Goal: Task Accomplishment & Management: Use online tool/utility

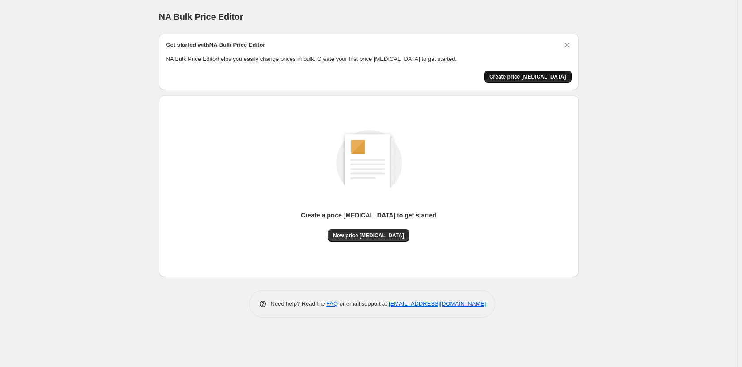
click at [515, 78] on span "Create price [MEDICAL_DATA]" at bounding box center [527, 76] width 77 height 7
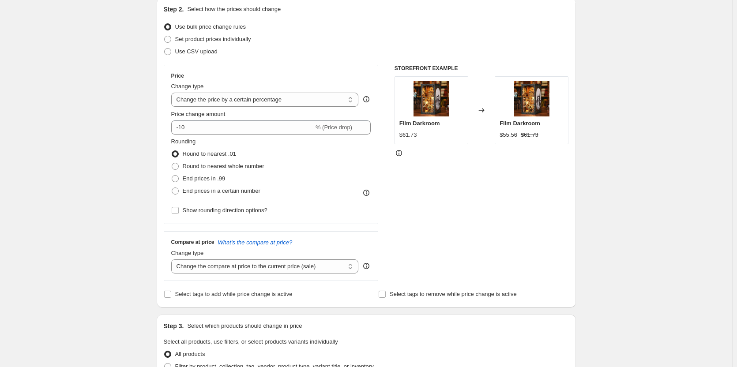
scroll to position [88, 0]
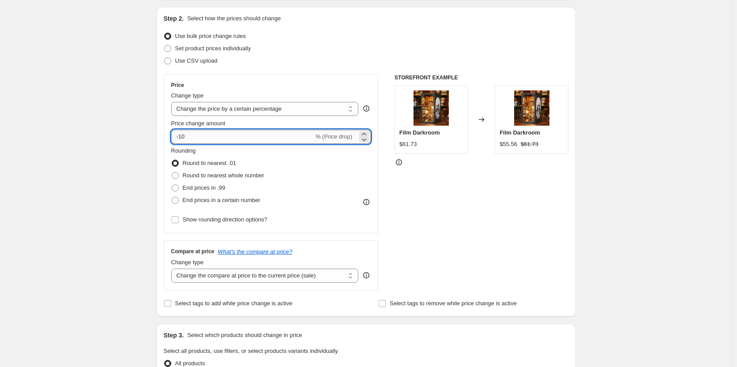
click at [219, 141] on input "-10" at bounding box center [242, 137] width 143 height 14
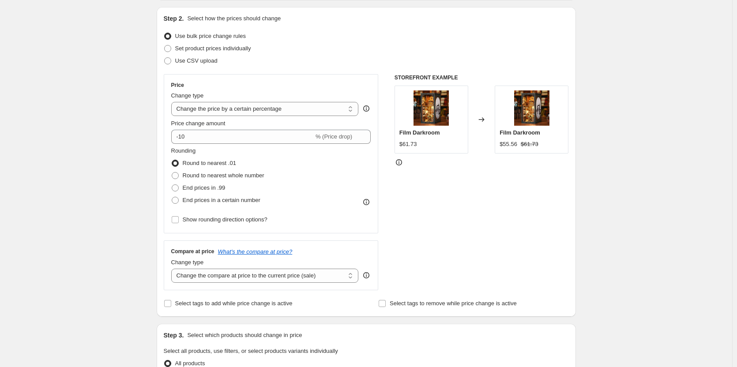
click at [112, 147] on div "Create new price [MEDICAL_DATA]. This page is ready Create new price [MEDICAL_D…" at bounding box center [366, 353] width 732 height 883
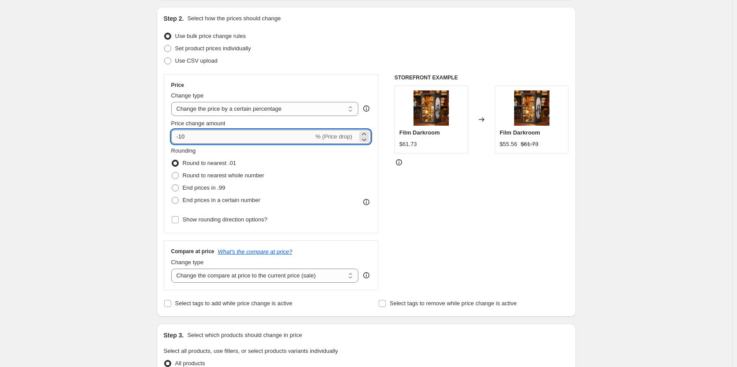
click at [245, 137] on input "-10" at bounding box center [242, 137] width 143 height 14
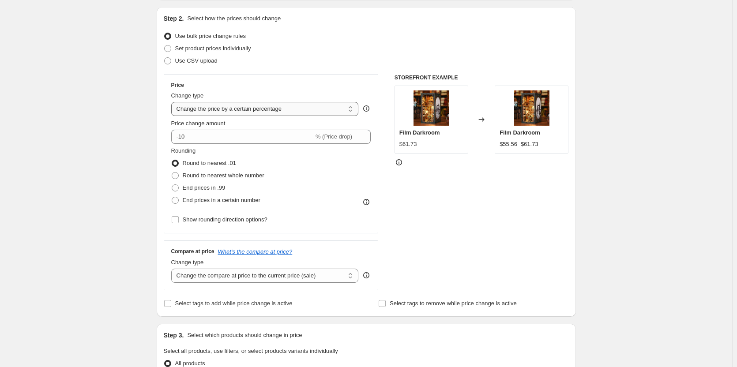
click at [323, 108] on select "Change the price to a certain amount Change the price by a certain amount Chang…" at bounding box center [265, 109] width 188 height 14
select select "to"
click at [173, 102] on select "Change the price to a certain amount Change the price by a certain amount Chang…" at bounding box center [265, 109] width 188 height 14
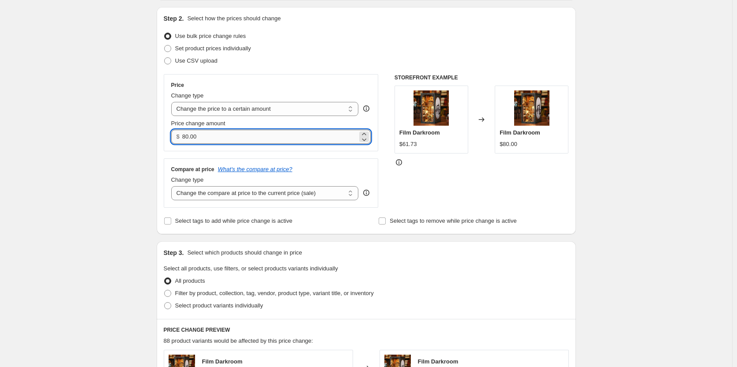
click at [267, 136] on input "80.00" at bounding box center [269, 137] width 175 height 14
type input "40.00"
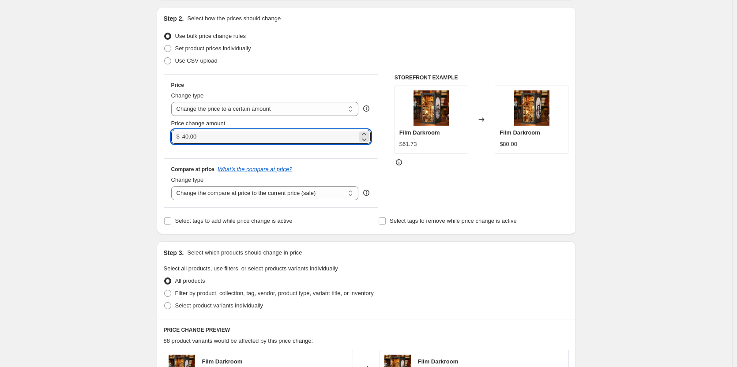
click at [134, 170] on div "Create new price change job. This page is ready Create new price change job Dra…" at bounding box center [366, 312] width 732 height 800
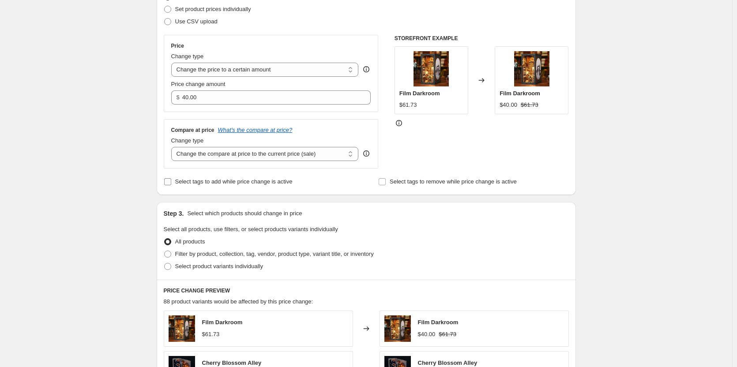
scroll to position [132, 0]
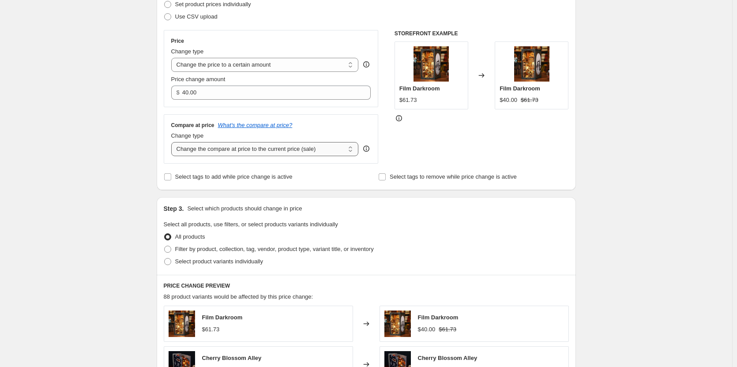
click at [317, 153] on select "Change the compare at price to the current price (sale) Change the compare at p…" at bounding box center [265, 149] width 188 height 14
click at [317, 149] on select "Change the compare at price to the current price (sale) Change the compare at p…" at bounding box center [265, 149] width 188 height 14
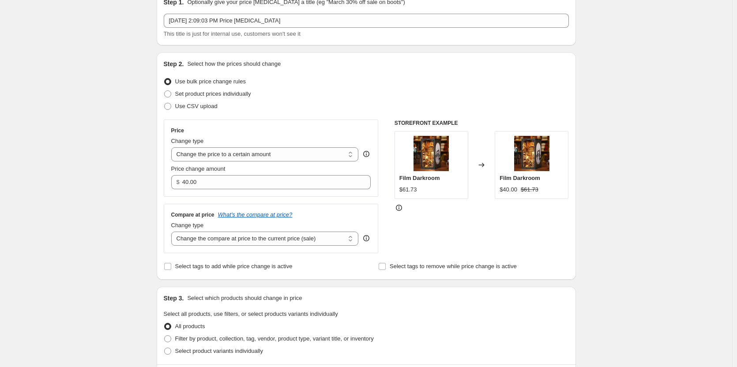
scroll to position [44, 0]
click at [230, 152] on select "Change the price to a certain amount Change the price by a certain amount Chang…" at bounding box center [265, 153] width 188 height 14
click at [108, 173] on div "Create new price change job. This page is ready Create new price change job Dra…" at bounding box center [366, 356] width 732 height 800
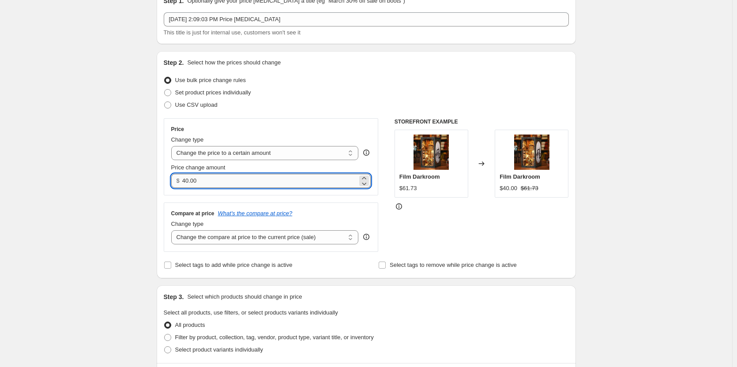
click at [208, 181] on input "40.00" at bounding box center [269, 181] width 175 height 14
click at [268, 148] on select "Change the price to a certain amount Change the price by a certain amount Chang…" at bounding box center [265, 153] width 188 height 14
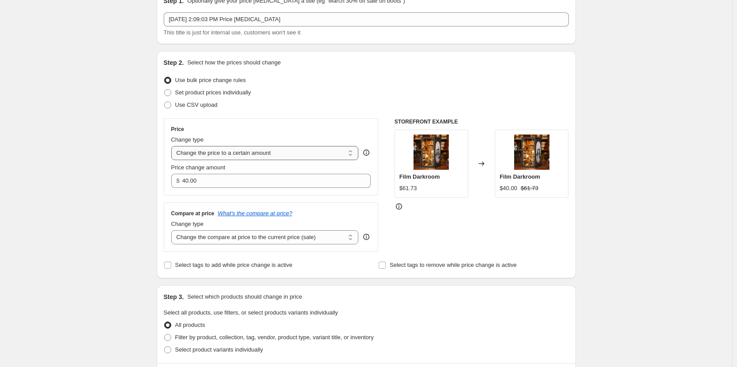
click at [268, 149] on select "Change the price to a certain amount Change the price by a certain amount Chang…" at bounding box center [265, 153] width 188 height 14
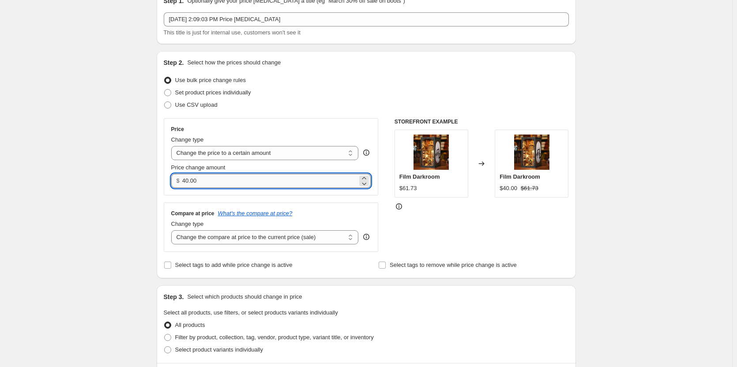
click at [203, 175] on input "40.00" at bounding box center [269, 181] width 175 height 14
click at [198, 181] on input "40.00" at bounding box center [269, 181] width 175 height 14
click at [343, 155] on select "Change the price to a certain amount Change the price by a certain amount Chang…" at bounding box center [265, 153] width 188 height 14
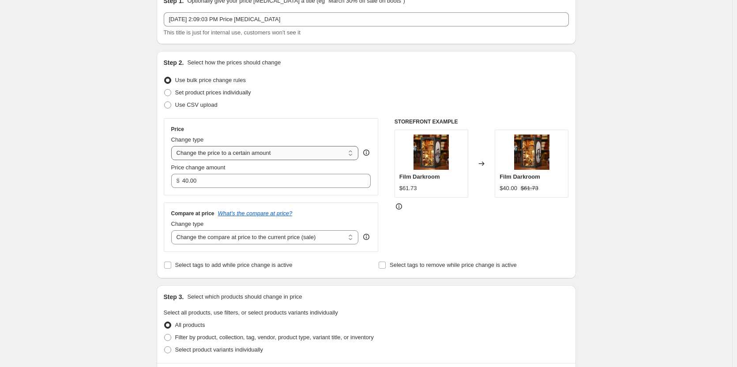
select select "by"
click at [173, 146] on select "Change the price to a certain amount Change the price by a certain amount Chang…" at bounding box center [265, 153] width 188 height 14
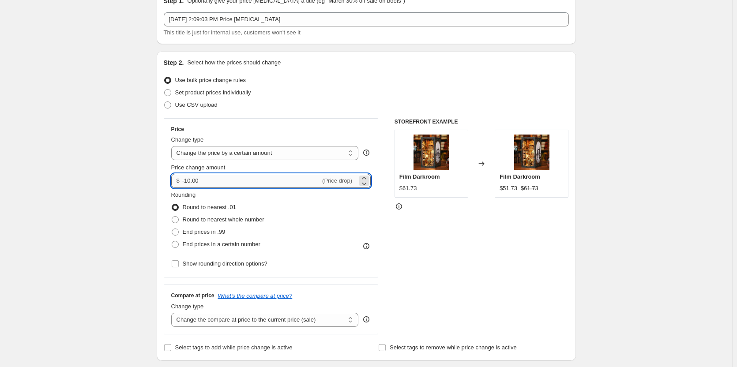
click at [273, 179] on input "-10.00" at bounding box center [251, 181] width 138 height 14
type input "40.00"
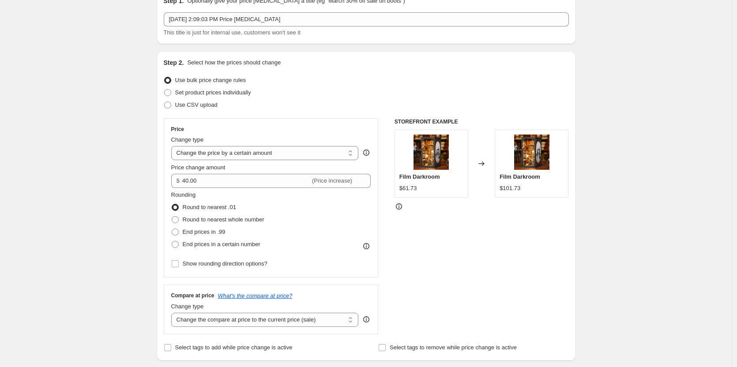
click at [179, 221] on span at bounding box center [175, 219] width 7 height 7
click at [172, 217] on input "Round to nearest whole number" at bounding box center [172, 216] width 0 height 0
radio input "true"
click at [176, 264] on input "Show rounding direction options?" at bounding box center [175, 263] width 7 height 7
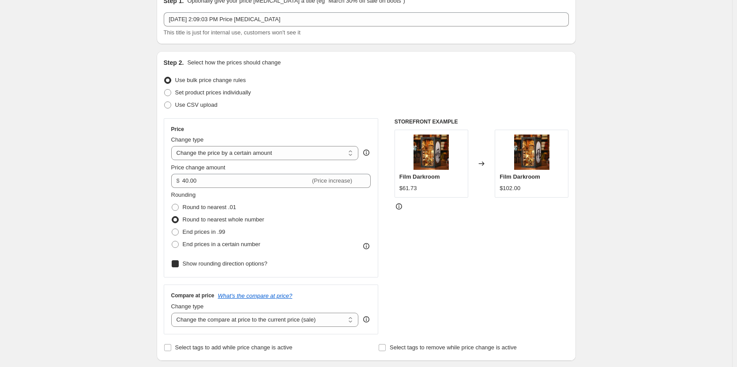
checkbox input "true"
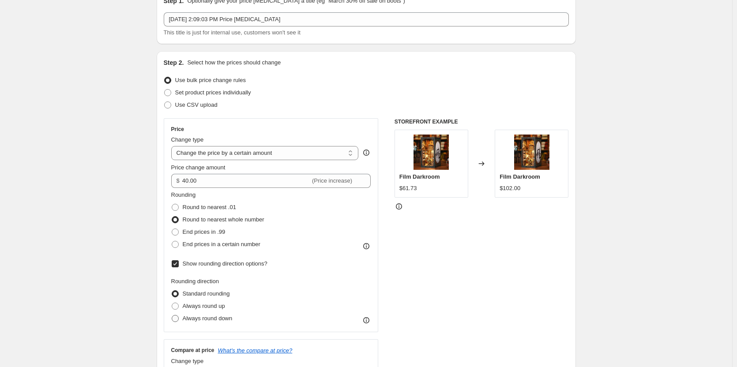
click at [176, 318] on span at bounding box center [175, 318] width 7 height 7
click at [172, 316] on input "Always round down" at bounding box center [172, 315] width 0 height 0
radio input "true"
click at [176, 308] on span at bounding box center [175, 306] width 7 height 7
click at [172, 303] on input "Always round up" at bounding box center [172, 303] width 0 height 0
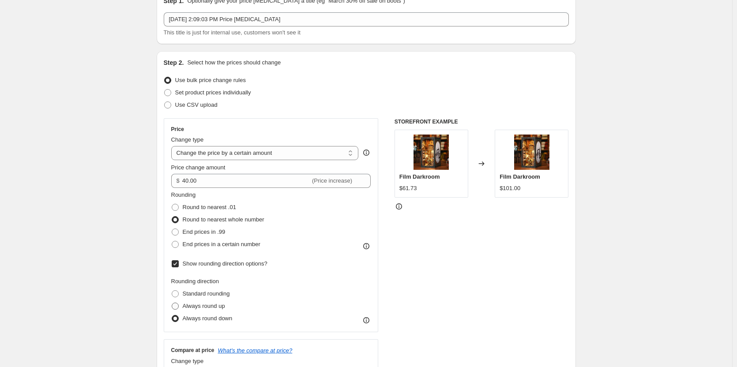
radio input "true"
click at [178, 318] on span at bounding box center [175, 318] width 7 height 7
click at [172, 316] on input "Always round down" at bounding box center [172, 315] width 0 height 0
radio input "true"
click at [179, 297] on span at bounding box center [175, 294] width 7 height 7
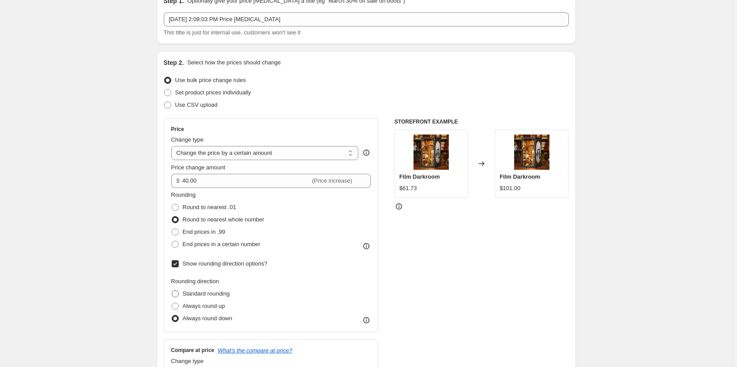
click at [172, 291] on input "Standard rounding" at bounding box center [172, 291] width 0 height 0
radio input "true"
click at [179, 208] on span at bounding box center [175, 207] width 7 height 7
click at [172, 204] on input "Round to nearest .01" at bounding box center [172, 204] width 0 height 0
radio input "true"
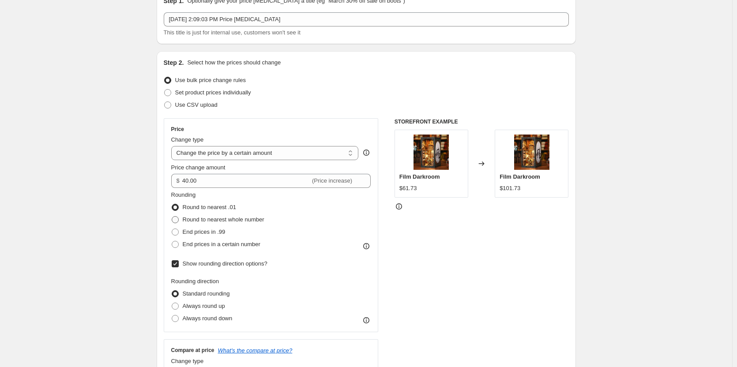
click at [179, 222] on span at bounding box center [175, 219] width 7 height 7
click at [172, 217] on input "Round to nearest whole number" at bounding box center [172, 216] width 0 height 0
radio input "true"
click at [178, 242] on span at bounding box center [175, 244] width 7 height 7
click at [172, 241] on input "End prices in a certain number" at bounding box center [172, 241] width 0 height 0
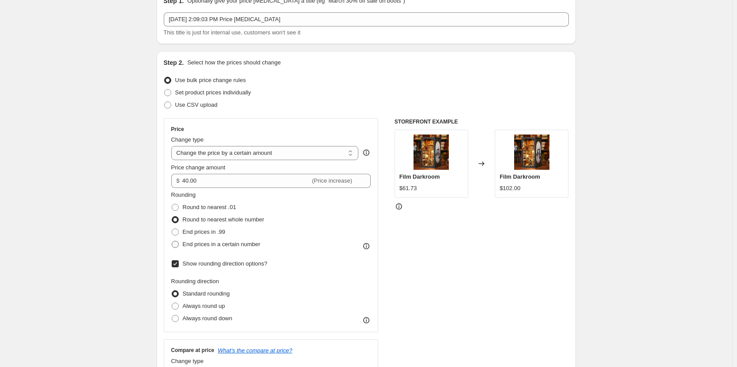
radio input "true"
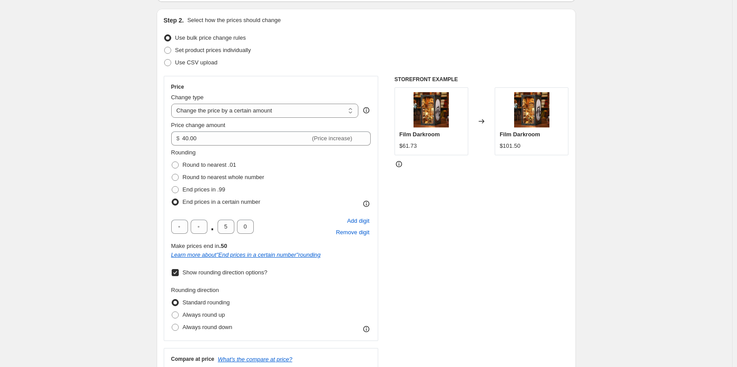
scroll to position [88, 0]
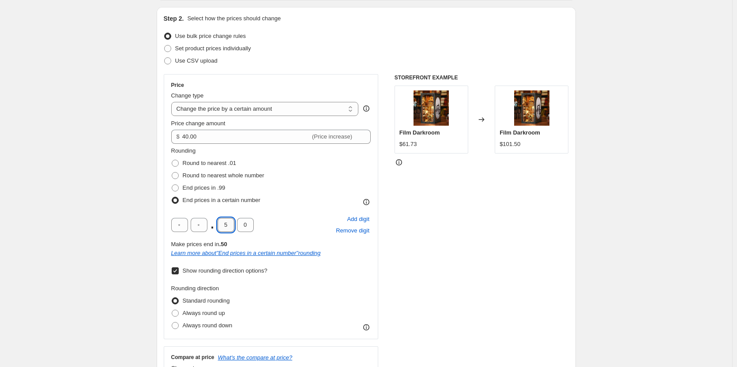
click at [229, 224] on input "5" at bounding box center [226, 225] width 17 height 14
type input "0"
click at [199, 224] on input "text" at bounding box center [199, 225] width 17 height 14
type input "0"
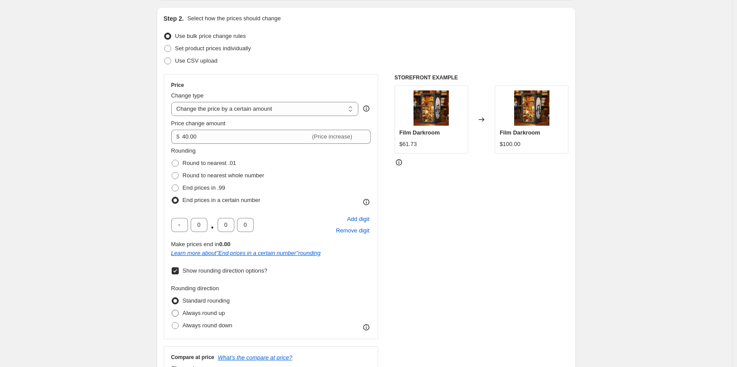
click at [177, 312] on span at bounding box center [175, 313] width 7 height 7
click at [172, 310] on input "Always round up" at bounding box center [172, 310] width 0 height 0
radio input "true"
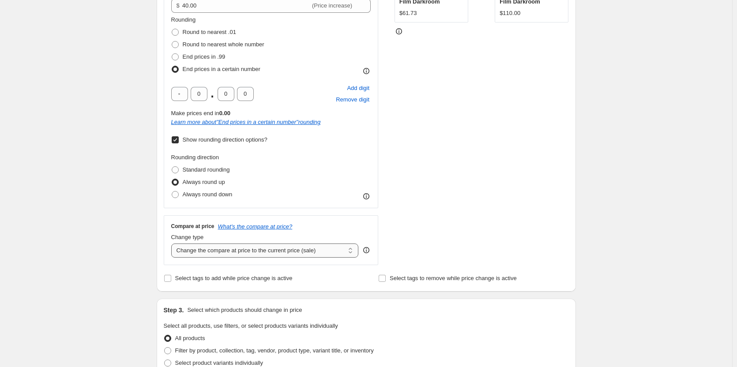
scroll to position [221, 0]
click at [313, 247] on select "Change the compare at price to the current price (sale) Change the compare at p…" at bounding box center [265, 249] width 188 height 14
click at [63, 236] on div "Create new price change job. This page is ready Create new price change job Dra…" at bounding box center [366, 273] width 732 height 989
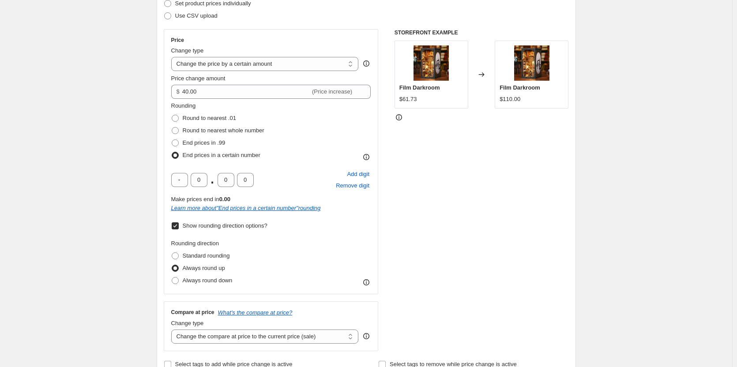
scroll to position [132, 0]
click at [179, 259] on span at bounding box center [175, 256] width 7 height 7
click at [172, 254] on input "Standard rounding" at bounding box center [172, 253] width 0 height 0
radio input "true"
drag, startPoint x: 178, startPoint y: 270, endPoint x: 165, endPoint y: 270, distance: 13.2
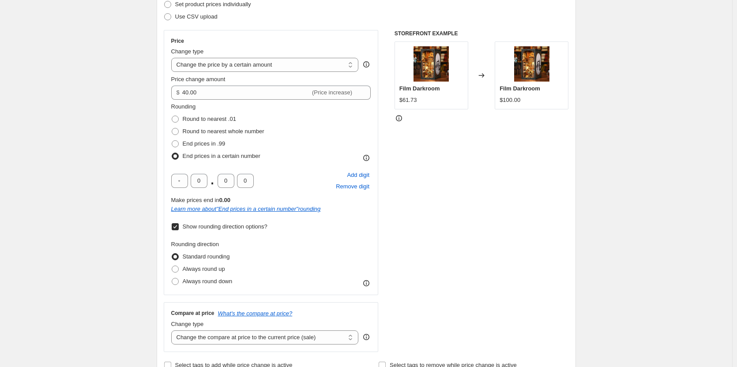
click at [177, 270] on span at bounding box center [175, 269] width 7 height 7
click at [172, 266] on input "Always round up" at bounding box center [172, 266] width 0 height 0
radio input "true"
click at [116, 255] on div "Create new price change job. This page is ready Create new price change job Dra…" at bounding box center [366, 362] width 732 height 989
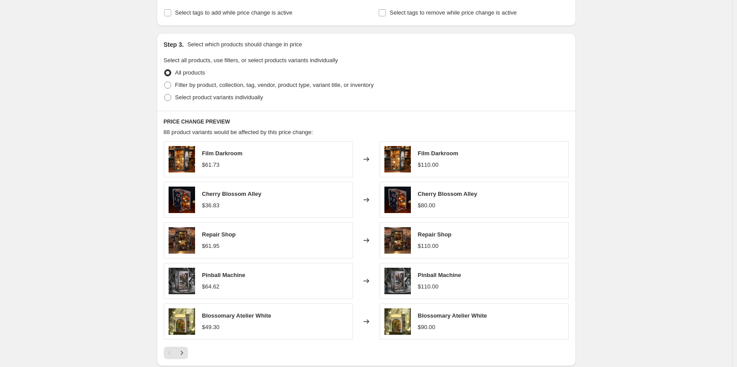
scroll to position [486, 0]
click at [124, 123] on div "Create new price change job. This page is ready Create new price change job Dra…" at bounding box center [366, 8] width 732 height 989
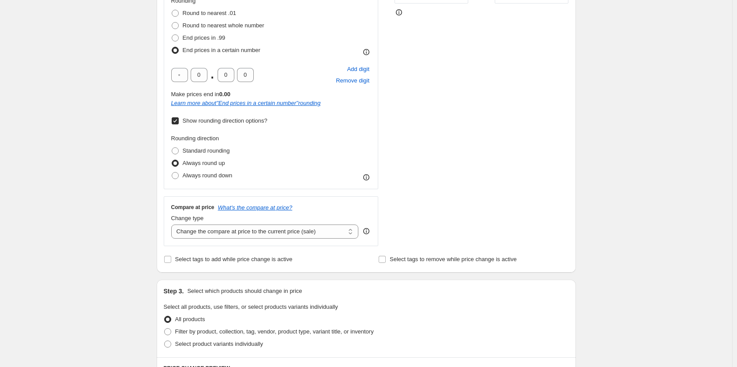
scroll to position [177, 0]
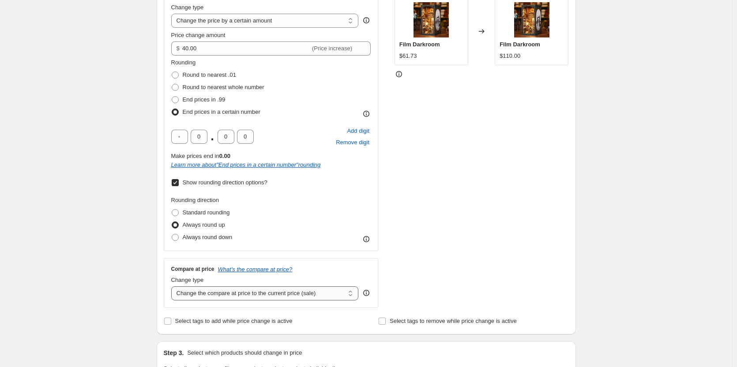
click at [326, 291] on select "Change the compare at price to the current price (sale) Change the compare at p…" at bounding box center [265, 294] width 188 height 14
select select "to"
click at [173, 287] on select "Change the compare at price to the current price (sale) Change the compare at p…" at bounding box center [265, 294] width 188 height 14
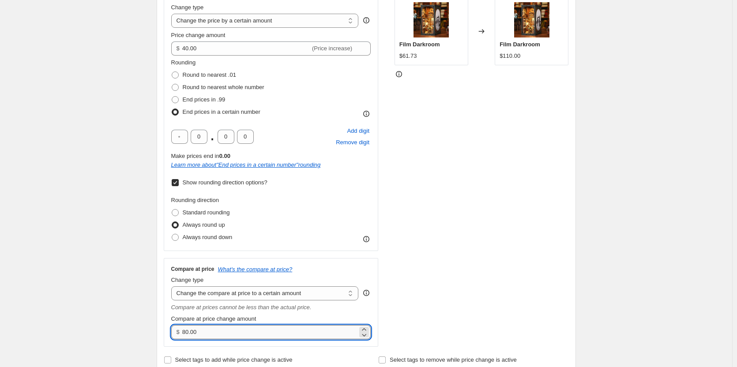
click at [209, 331] on input "80.00" at bounding box center [269, 332] width 175 height 14
type input "79.99"
click at [241, 290] on select "Change the compare at price to the current price (sale) Change the compare at p…" at bounding box center [265, 294] width 188 height 14
select select "by"
click at [173, 287] on select "Change the compare at price to the current price (sale) Change the compare at p…" at bounding box center [265, 294] width 188 height 14
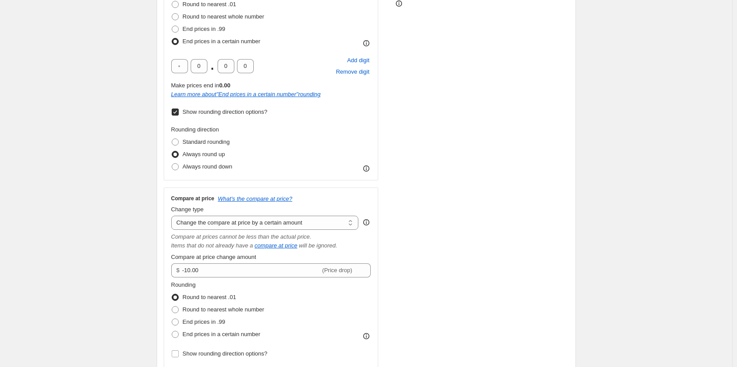
scroll to position [265, 0]
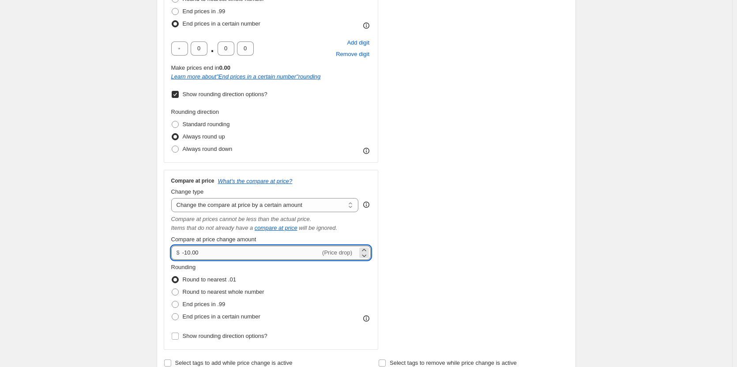
click at [220, 251] on input "-10.00" at bounding box center [251, 253] width 138 height 14
type input "5"
type input "50.00"
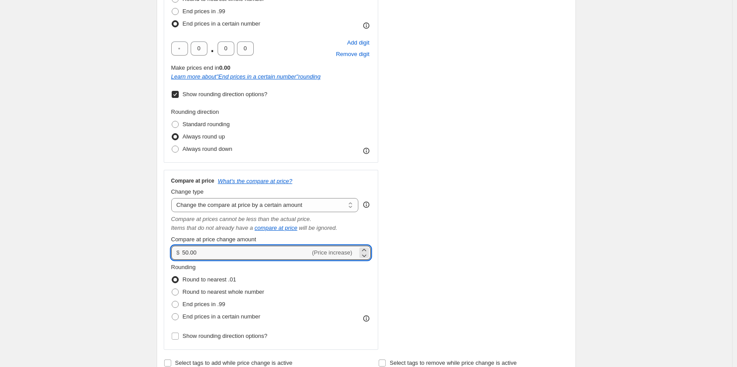
click at [104, 173] on div "Create new price change job. This page is ready Create new price change job Dra…" at bounding box center [366, 294] width 732 height 1119
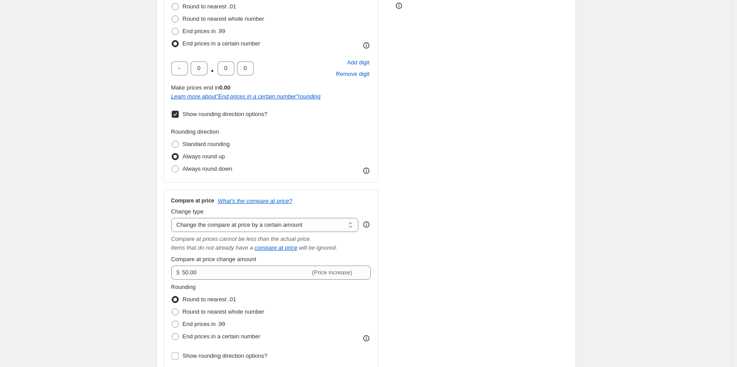
scroll to position [309, 0]
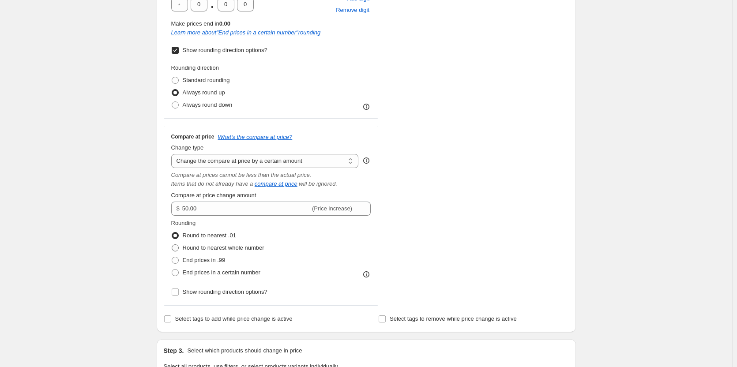
click at [179, 249] on span at bounding box center [175, 248] width 7 height 7
click at [172, 245] on input "Round to nearest whole number" at bounding box center [172, 245] width 0 height 0
radio input "true"
click at [178, 260] on span at bounding box center [175, 260] width 7 height 7
click at [172, 257] on input "End prices in .99" at bounding box center [172, 257] width 0 height 0
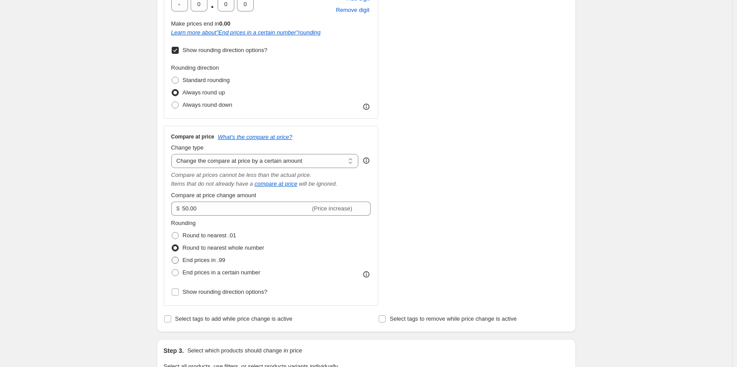
radio input "true"
click at [177, 275] on span at bounding box center [175, 272] width 7 height 7
click at [172, 270] on input "End prices in a certain number" at bounding box center [172, 269] width 0 height 0
radio input "true"
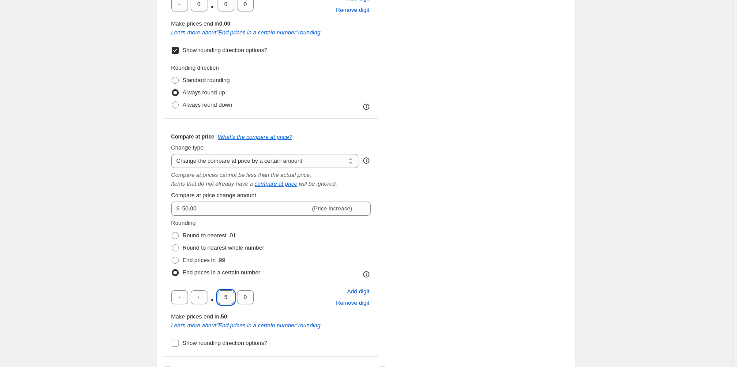
click at [229, 302] on input "5" at bounding box center [226, 298] width 17 height 14
type input "5"
type input "0"
click at [204, 297] on input "text" at bounding box center [199, 298] width 17 height 14
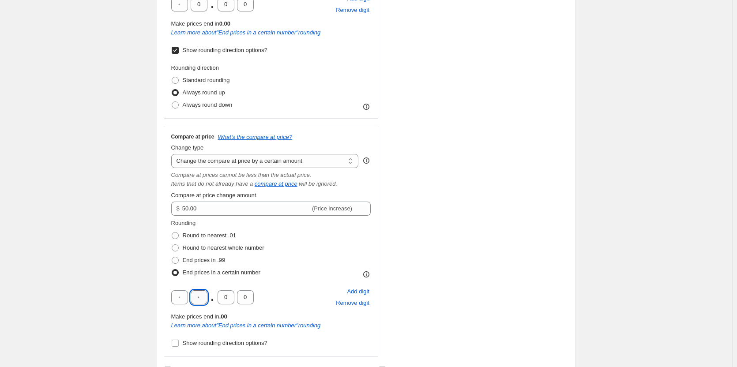
click at [204, 297] on input "text" at bounding box center [199, 298] width 17 height 14
type input "0"
click at [106, 234] on div "Create new price change job. This page is ready Create new price change job Dra…" at bounding box center [366, 276] width 732 height 1170
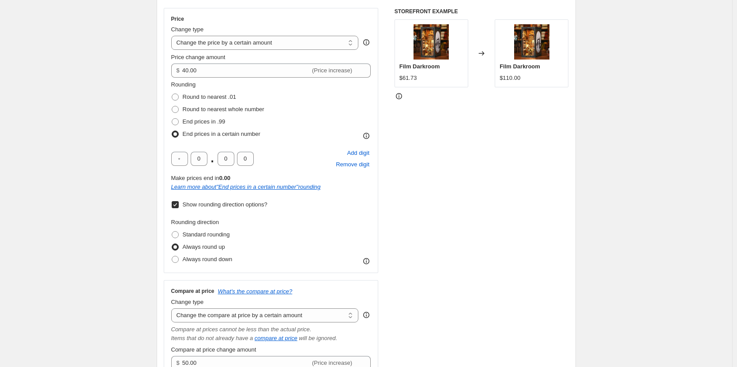
scroll to position [221, 0]
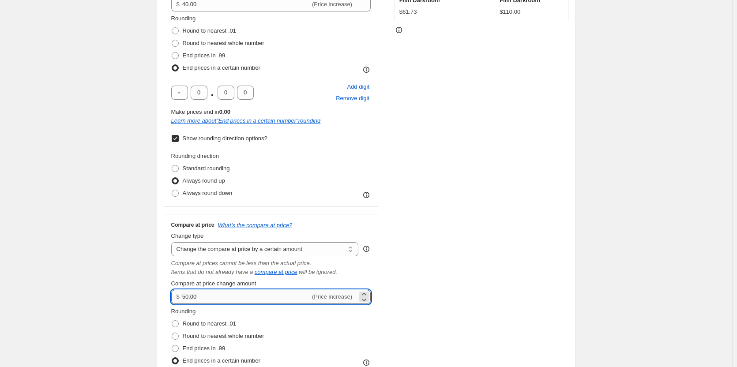
click at [199, 291] on input "50.00" at bounding box center [246, 297] width 128 height 14
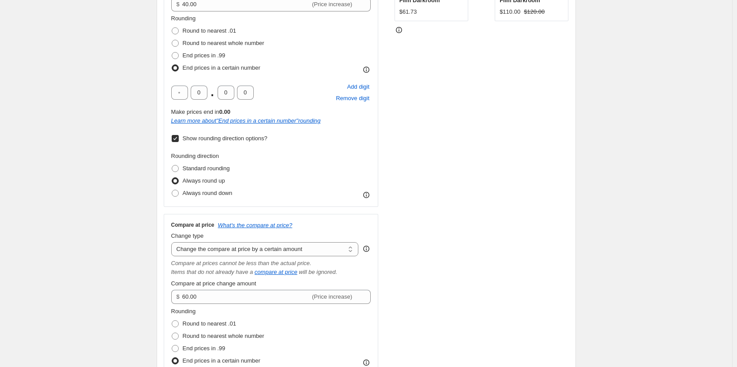
click at [127, 250] on div "Create new price change job. This page is ready Create new price change job Dra…" at bounding box center [366, 364] width 732 height 1170
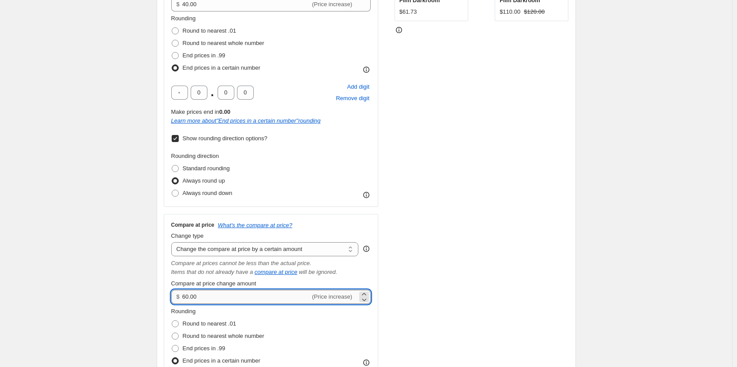
click at [209, 293] on input "60.00" at bounding box center [246, 297] width 128 height 14
type input "70.00"
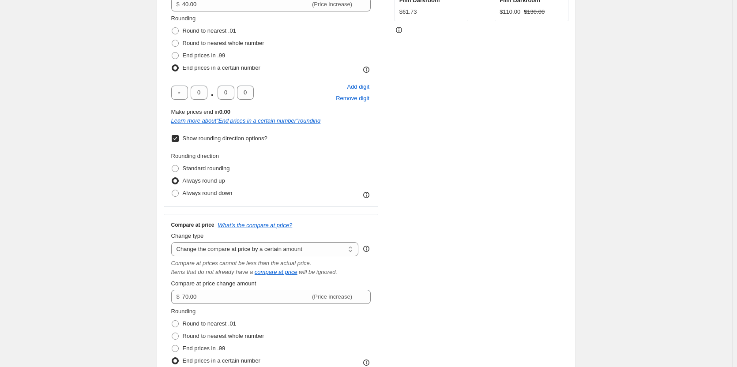
click at [113, 194] on div "Create new price change job. This page is ready Create new price change job Dra…" at bounding box center [366, 364] width 732 height 1170
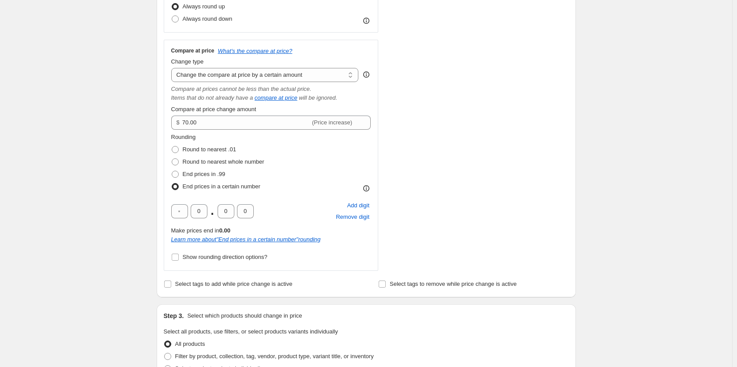
scroll to position [397, 0]
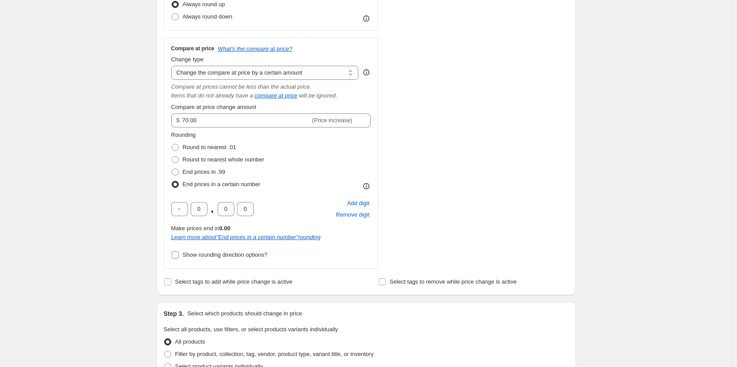
click at [179, 256] on input "Show rounding direction options?" at bounding box center [175, 255] width 7 height 7
checkbox input "true"
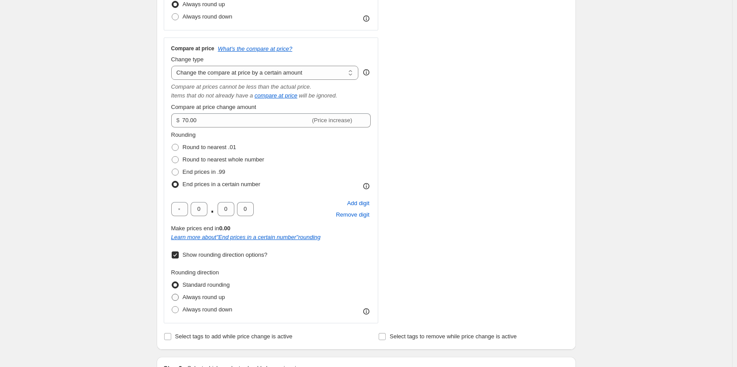
click at [179, 294] on span at bounding box center [175, 297] width 7 height 7
click at [172, 294] on input "Always round up" at bounding box center [172, 294] width 0 height 0
radio input "true"
click at [179, 258] on input "Show rounding direction options?" at bounding box center [175, 255] width 7 height 7
checkbox input "false"
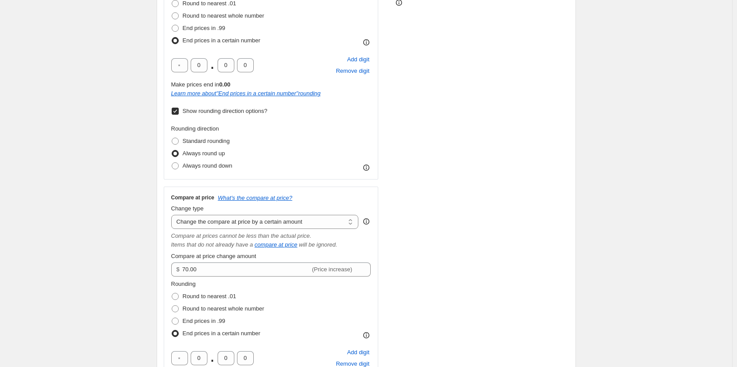
scroll to position [265, 0]
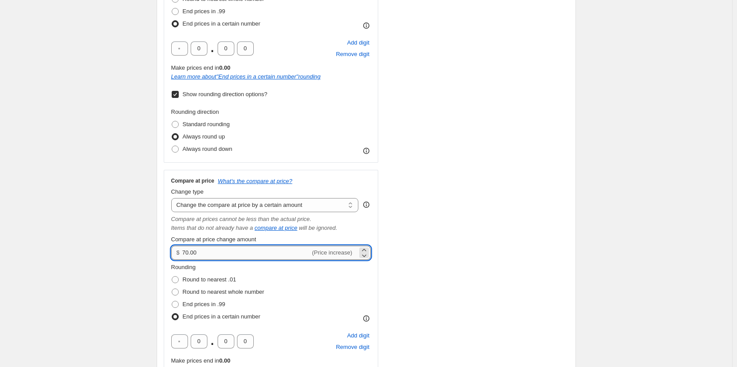
click at [222, 255] on input "70.00" at bounding box center [246, 253] width 128 height 14
type input "60.00"
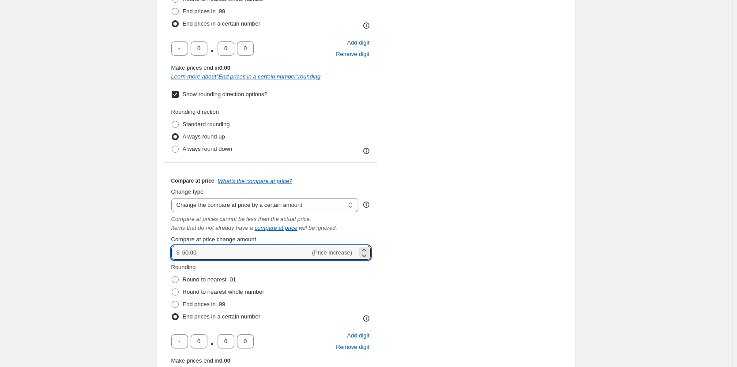
click at [450, 192] on div "STOREFRONT EXAMPLE Film Darkroom $61.73 Changed to Film Darkroom $110.00 $140.00" at bounding box center [482, 150] width 174 height 504
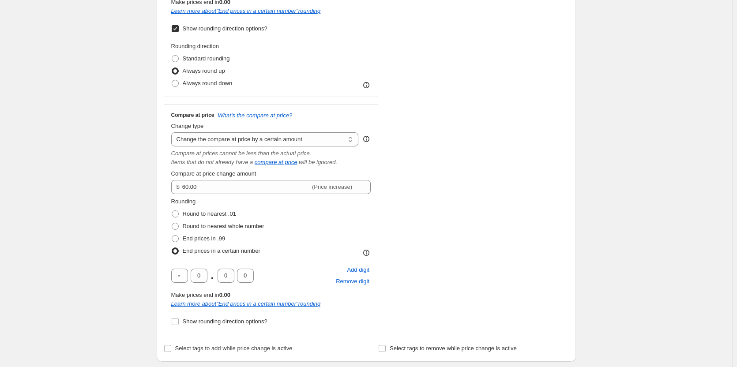
scroll to position [441, 0]
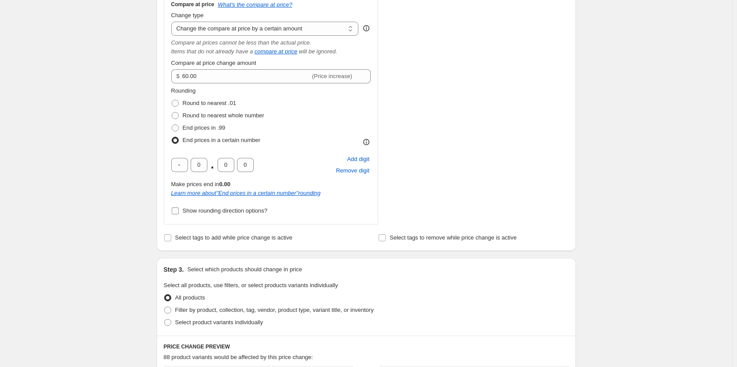
click at [176, 210] on input "Show rounding direction options?" at bounding box center [175, 211] width 7 height 7
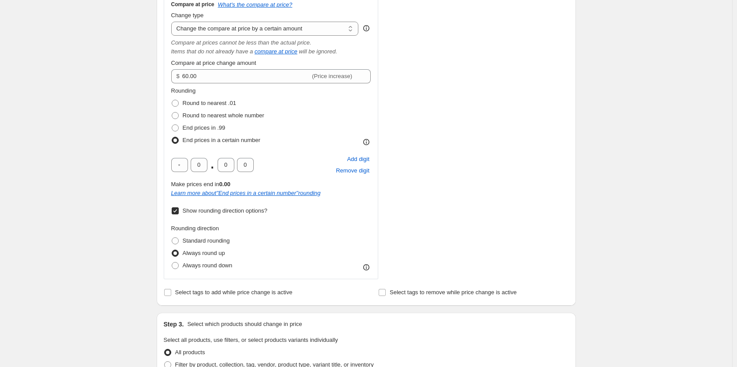
click at [177, 211] on input "Show rounding direction options?" at bounding box center [175, 211] width 7 height 7
checkbox input "false"
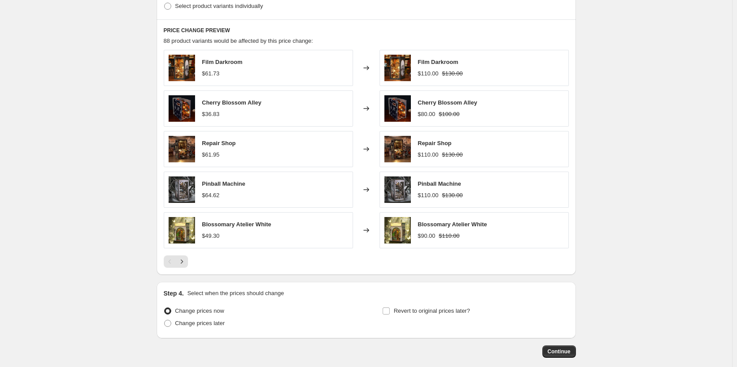
scroll to position [759, 0]
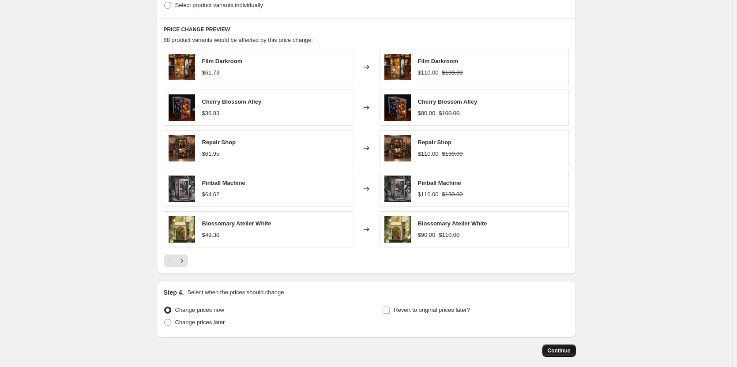
click at [561, 349] on span "Continue" at bounding box center [559, 350] width 23 height 7
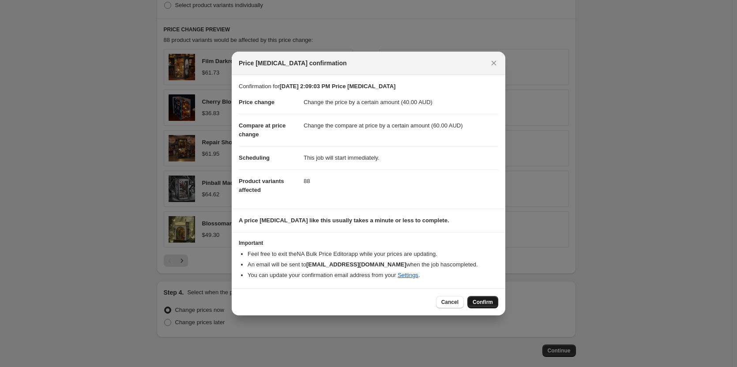
click at [480, 303] on span "Confirm" at bounding box center [483, 302] width 20 height 7
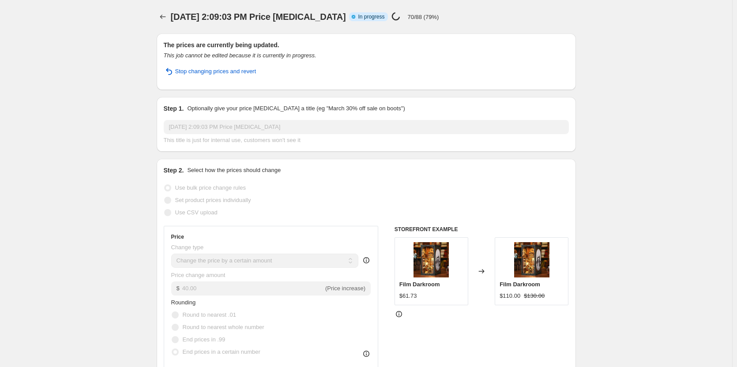
select select "by"
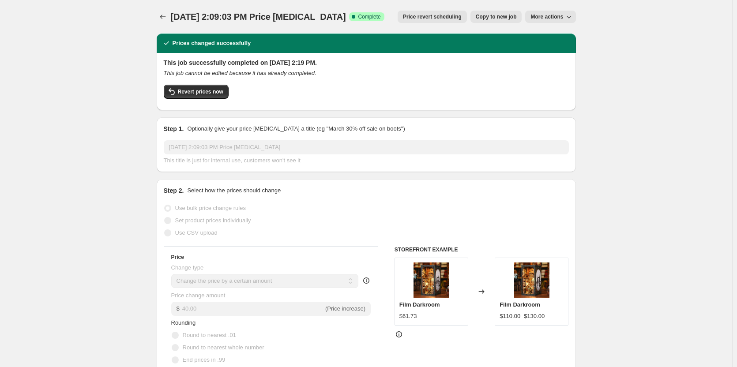
click at [563, 14] on span "More actions" at bounding box center [547, 16] width 33 height 7
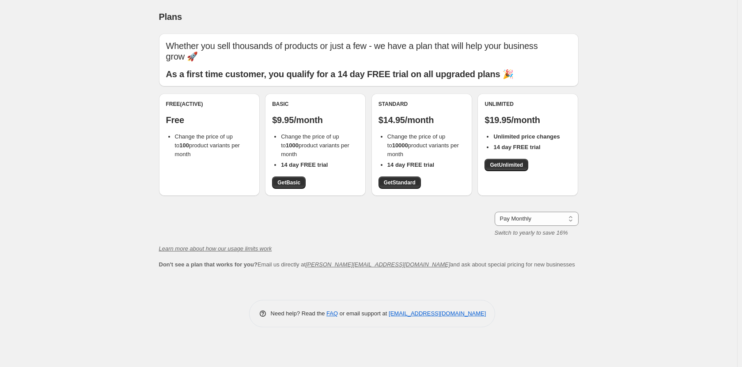
click at [163, 168] on div "Free (Active) Free Change the price of up to 100 product variants per month" at bounding box center [209, 145] width 101 height 102
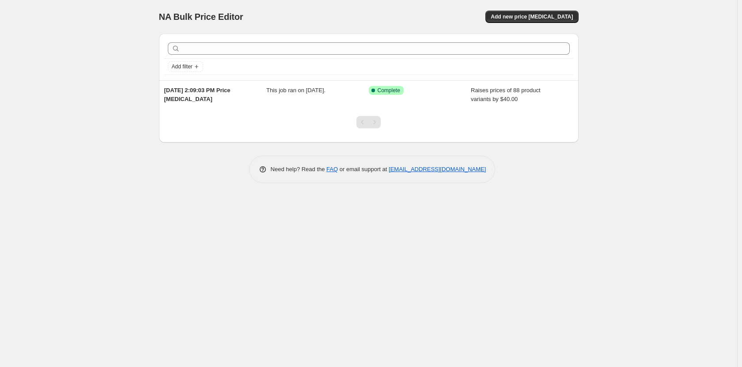
click at [66, 155] on div "NA Bulk Price Editor. This page is ready NA Bulk Price Editor Add new price cha…" at bounding box center [368, 183] width 737 height 367
